Goal: Task Accomplishment & Management: Use online tool/utility

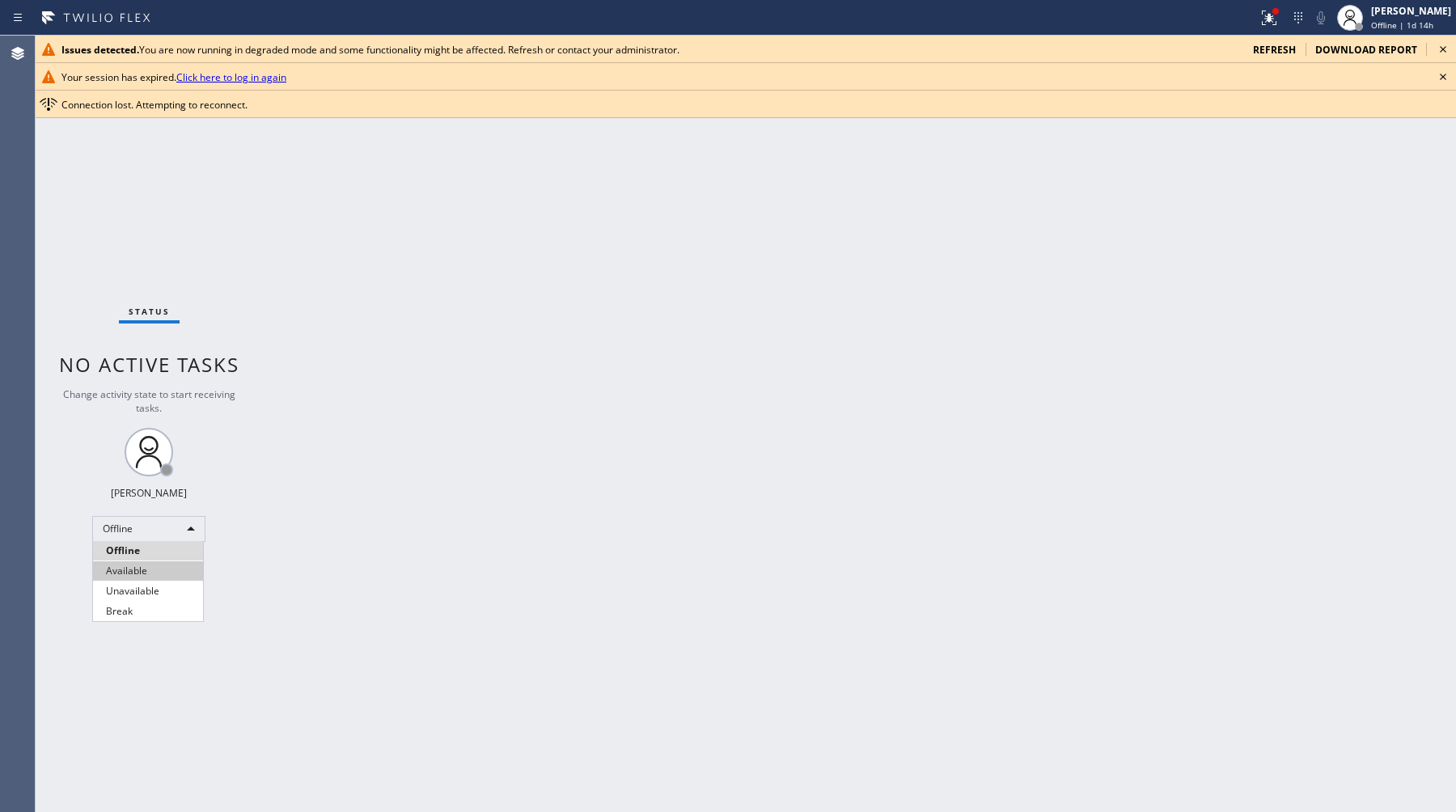
click at [152, 562] on li "Available" at bounding box center [147, 571] width 110 height 19
